Goal: Task Accomplishment & Management: Complete application form

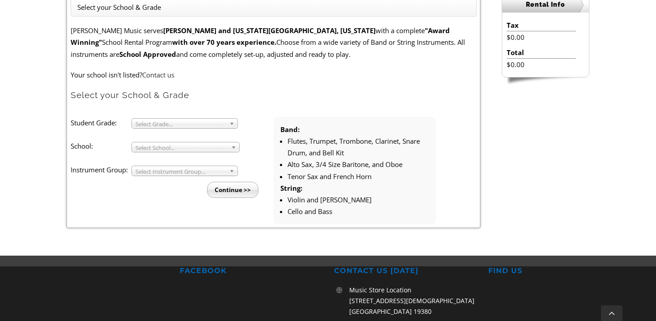
scroll to position [266, 0]
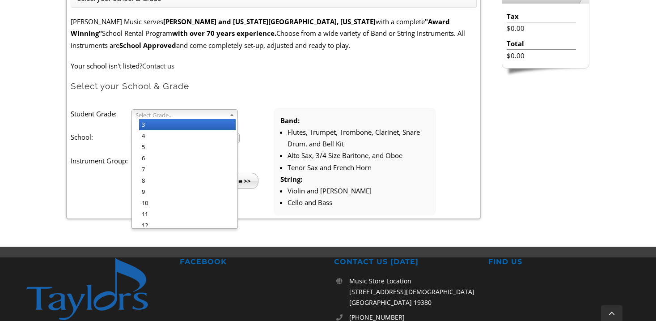
click at [212, 110] on span "Select Grade..." at bounding box center [181, 115] width 90 height 11
click at [200, 135] on li "4" at bounding box center [187, 135] width 97 height 11
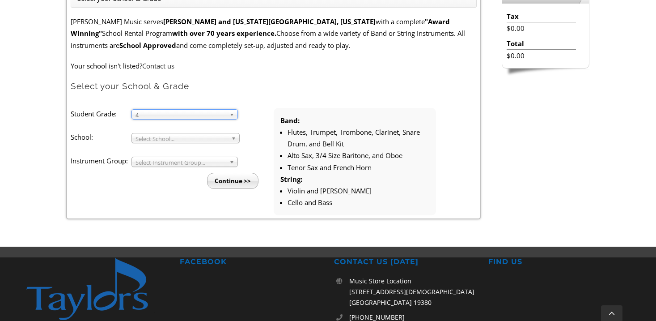
click at [199, 143] on li "Student Grade: 3 4 5 6 7 8 9 10 11 12 4 3 4 5 6 7 8 9 10 11 12 School: Arcola M…" at bounding box center [172, 148] width 203 height 81
click at [200, 141] on span "Select School..." at bounding box center [182, 138] width 92 height 11
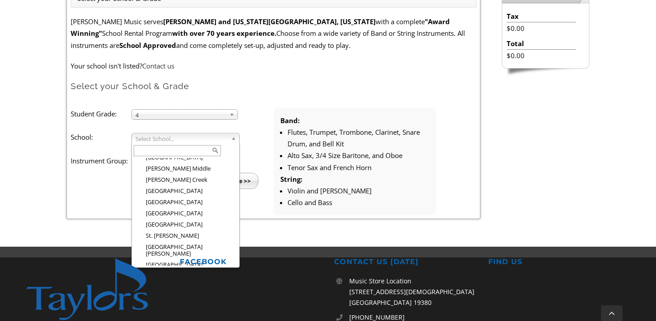
scroll to position [1516, 0]
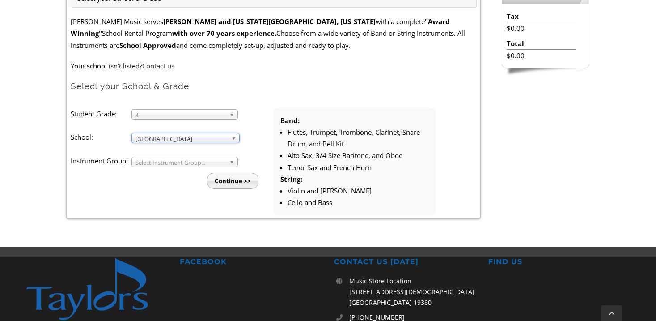
click at [194, 162] on span "Select Instrument Group..." at bounding box center [181, 162] width 90 height 11
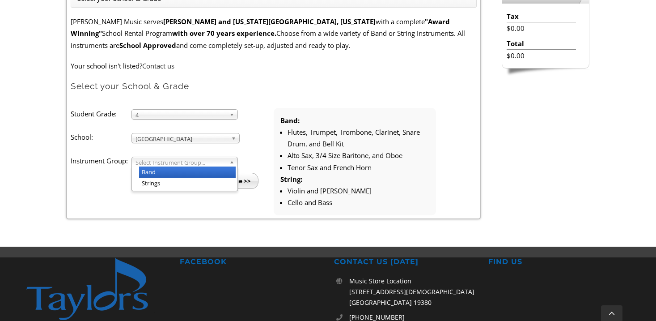
click at [191, 173] on li "Band" at bounding box center [187, 171] width 97 height 11
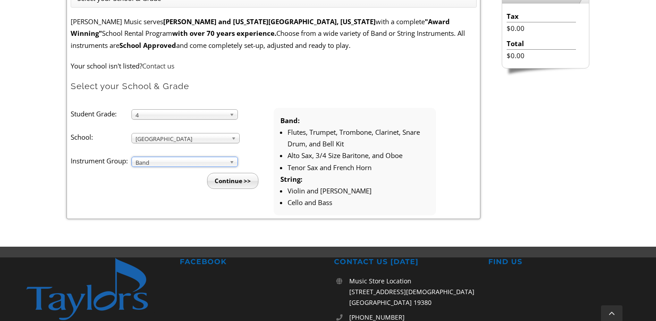
click at [219, 183] on input "Continue >>" at bounding box center [232, 181] width 51 height 16
click at [160, 161] on span "Band" at bounding box center [181, 162] width 90 height 11
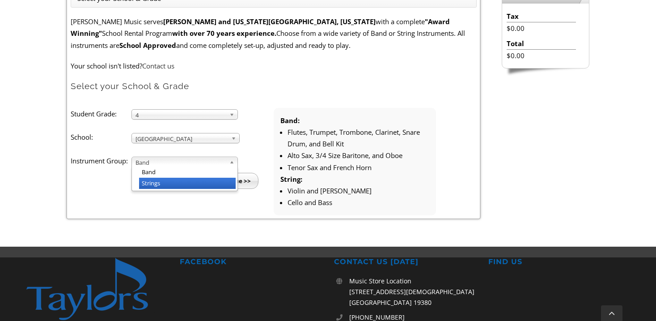
click at [161, 182] on li "Strings" at bounding box center [187, 183] width 97 height 11
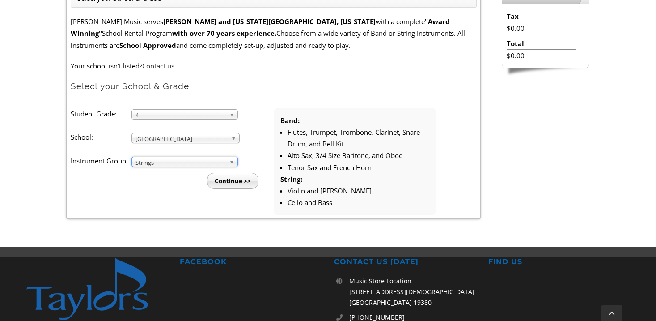
click at [236, 184] on input "Continue >>" at bounding box center [232, 181] width 51 height 16
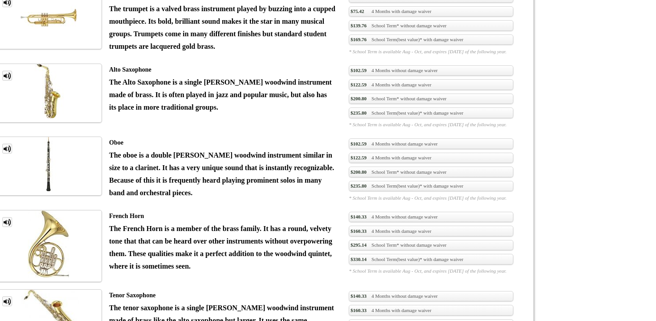
scroll to position [1036, 0]
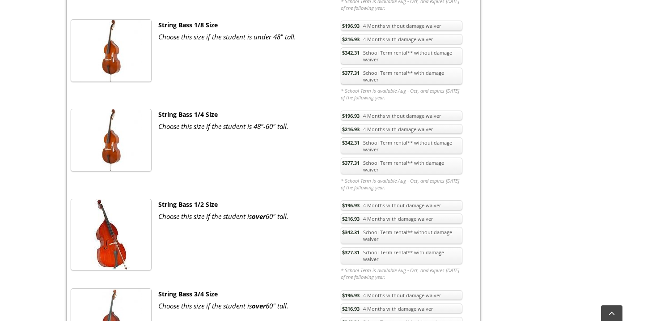
scroll to position [1900, 0]
